Goal: Task Accomplishment & Management: Use online tool/utility

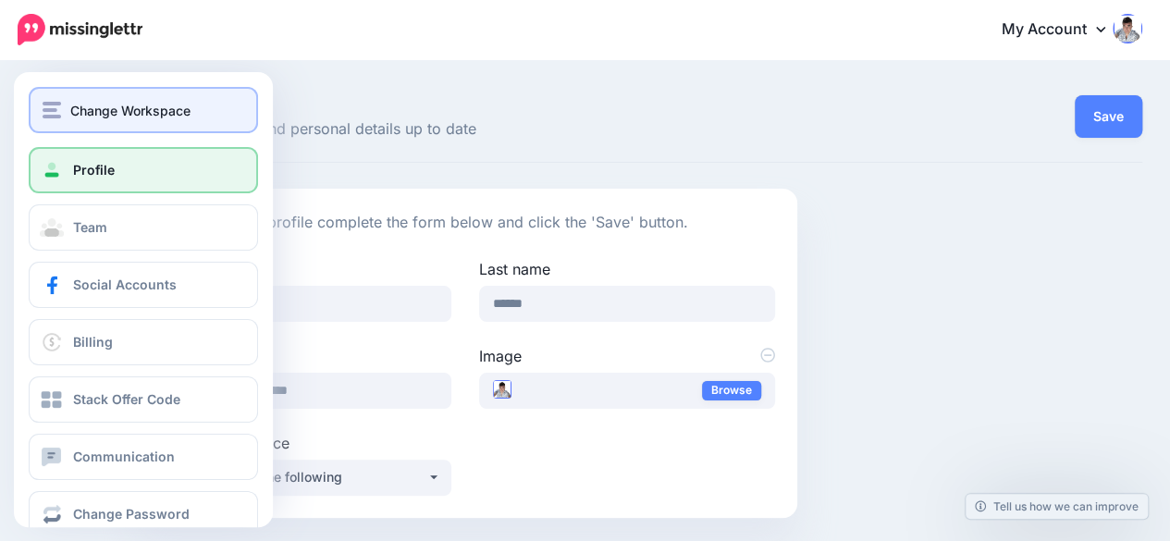
click at [76, 112] on span "Change Workspace" at bounding box center [130, 110] width 120 height 21
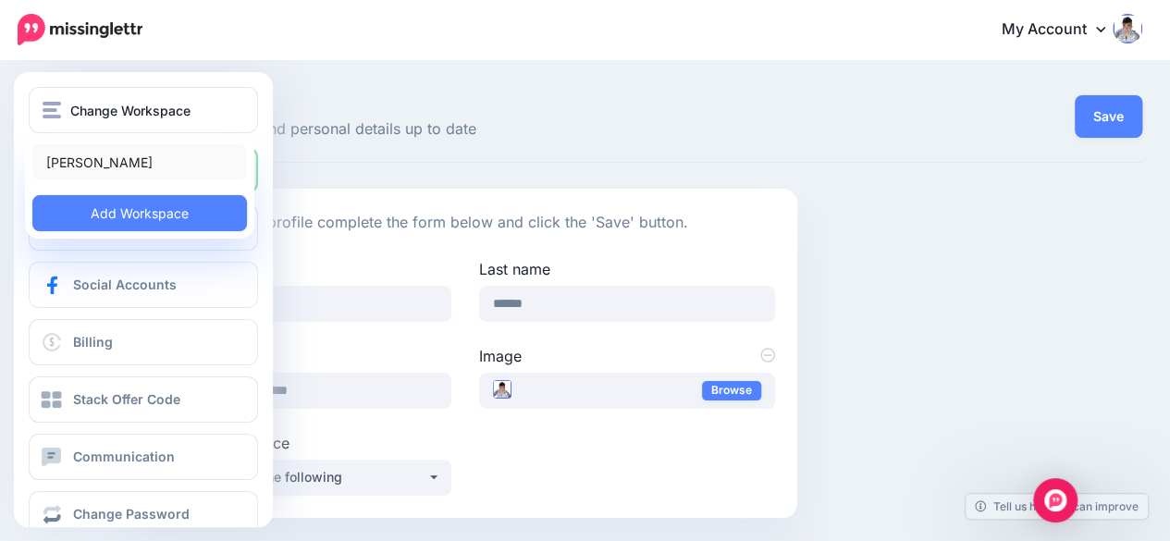
click at [89, 155] on link "[PERSON_NAME]" at bounding box center [139, 162] width 215 height 36
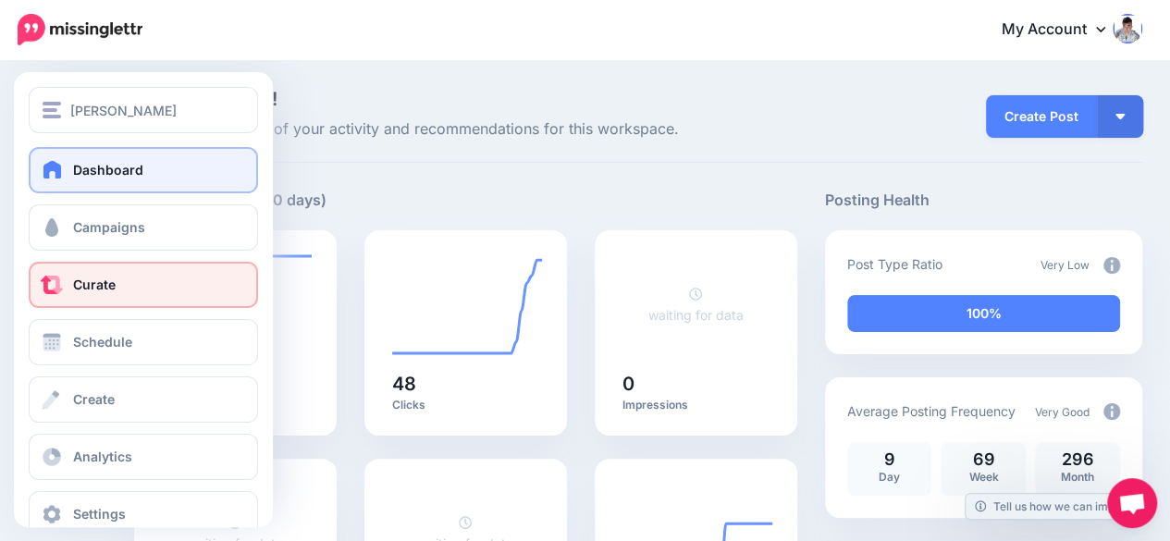
click at [103, 286] on span "Curate" at bounding box center [94, 285] width 43 height 16
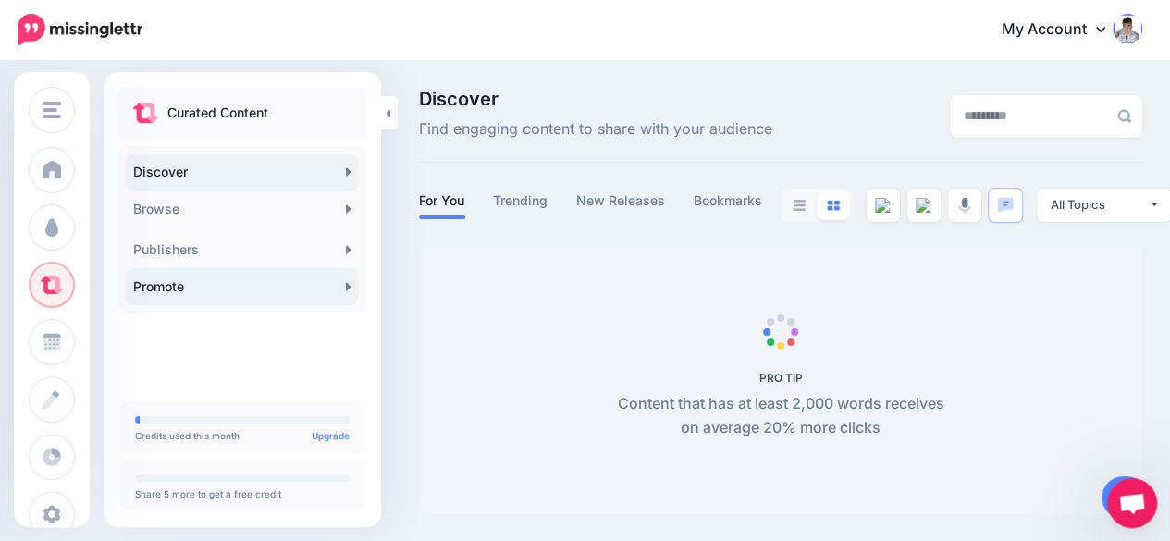
click at [185, 288] on link "Promote" at bounding box center [242, 286] width 233 height 37
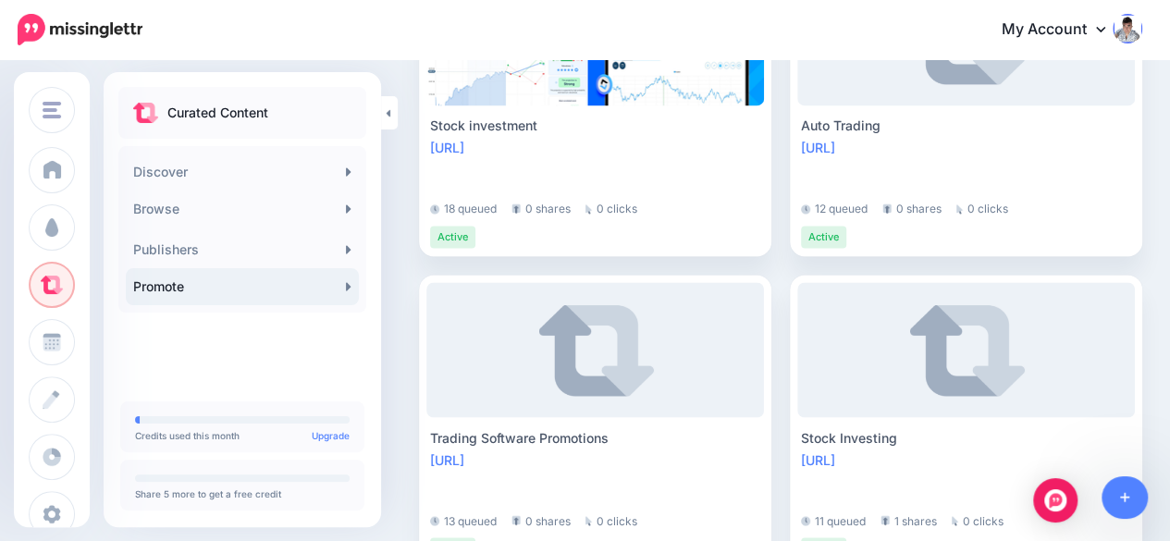
scroll to position [1850, 0]
